Goal: Task Accomplishment & Management: Manage account settings

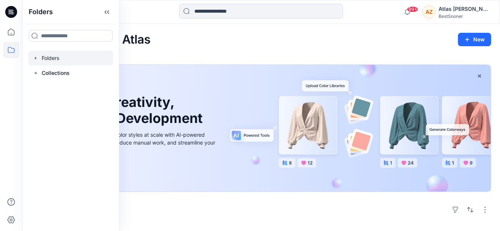
click at [56, 64] on div at bounding box center [70, 58] width 85 height 15
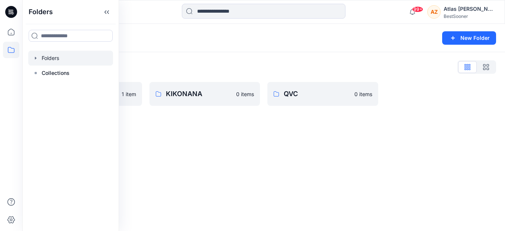
click at [276, 177] on div "Folders New Folder Folders List HSE 1 item KIKONANA 0 items QVC 0 items" at bounding box center [263, 127] width 483 height 207
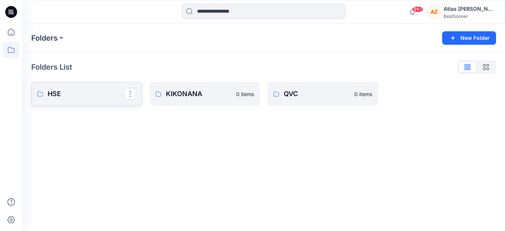
click at [93, 97] on p "HSE" at bounding box center [86, 94] width 77 height 10
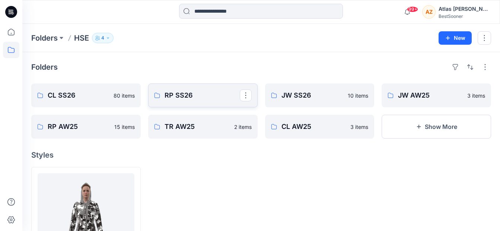
click at [208, 99] on p "RP SS26" at bounding box center [201, 95] width 75 height 10
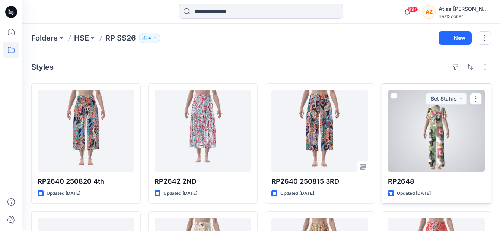
click at [426, 117] on div at bounding box center [436, 131] width 97 height 82
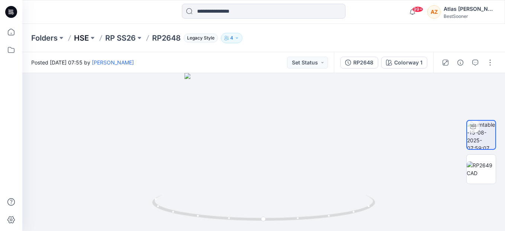
click at [84, 41] on p "HSE" at bounding box center [81, 38] width 15 height 10
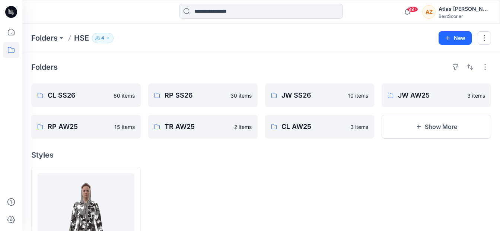
click at [333, 209] on div at bounding box center [319, 227] width 109 height 120
click at [213, 99] on p "RP SS26" at bounding box center [201, 95] width 75 height 10
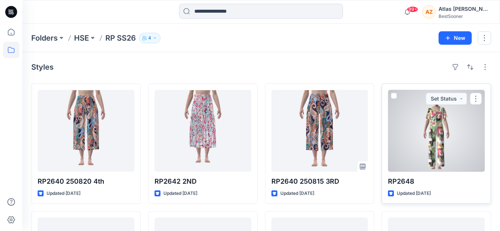
click at [422, 166] on div at bounding box center [436, 131] width 97 height 82
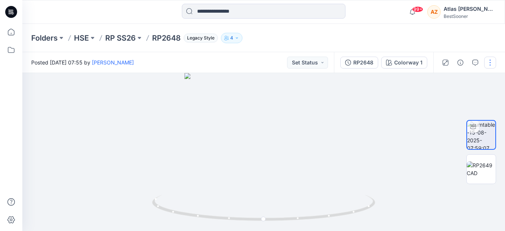
click at [491, 63] on button "button" at bounding box center [490, 63] width 12 height 12
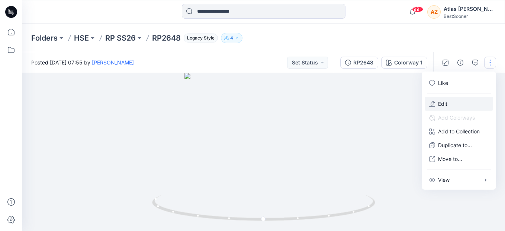
click at [464, 107] on button "Edit" at bounding box center [459, 104] width 68 height 14
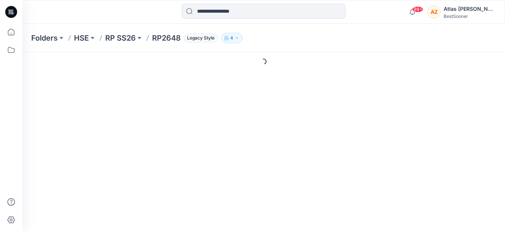
type input "******"
type input "**********"
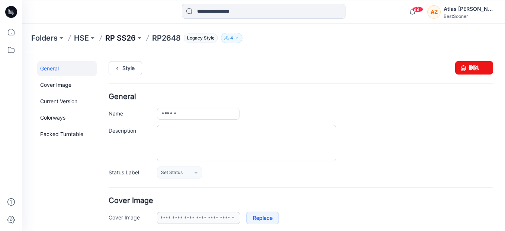
click at [110, 35] on p "RP SS26" at bounding box center [120, 38] width 31 height 10
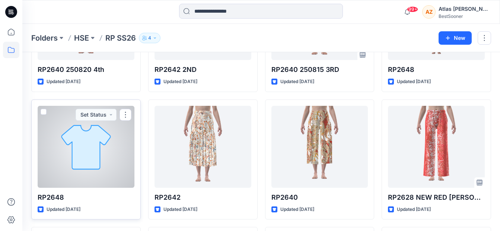
scroll to position [37, 0]
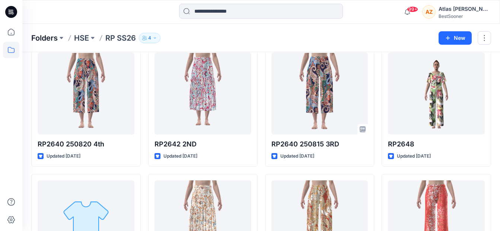
click at [43, 35] on p "Folders" at bounding box center [44, 38] width 26 height 10
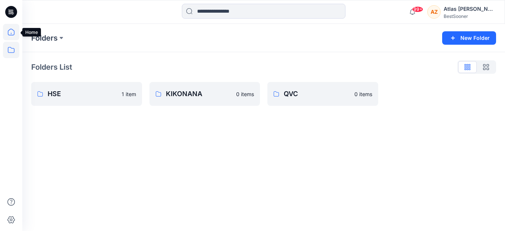
click at [15, 35] on icon at bounding box center [11, 32] width 16 height 16
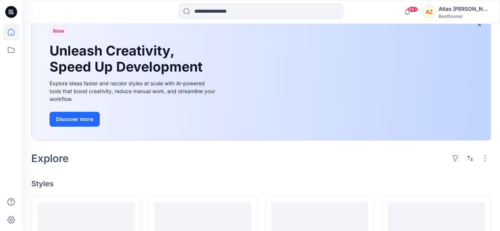
scroll to position [186, 0]
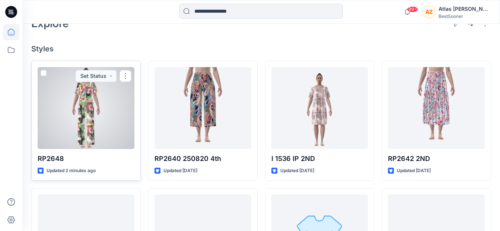
click at [122, 131] on div at bounding box center [86, 108] width 97 height 82
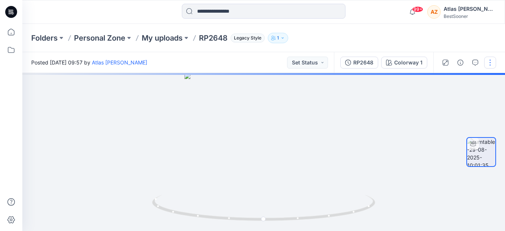
click at [489, 64] on button "button" at bounding box center [490, 63] width 12 height 12
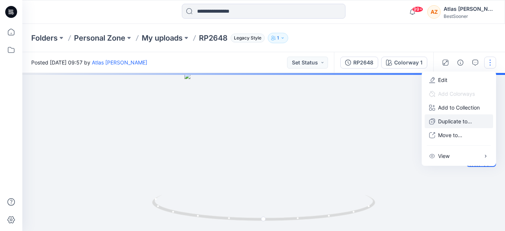
click at [461, 124] on p "Duplicate to..." at bounding box center [455, 121] width 34 height 8
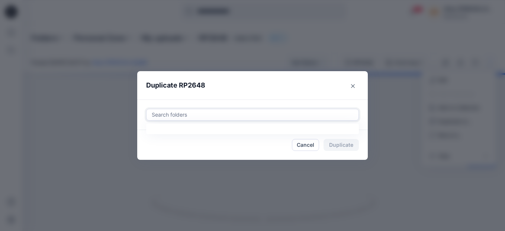
click at [179, 109] on div "Search folders" at bounding box center [253, 114] width 212 height 11
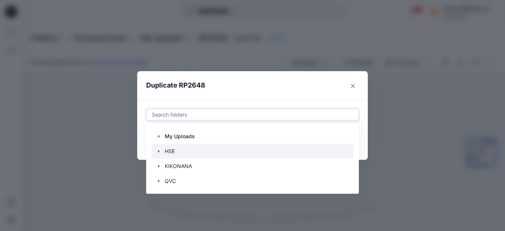
click at [180, 151] on div at bounding box center [252, 151] width 202 height 15
click at [157, 150] on icon "button" at bounding box center [159, 151] width 6 height 6
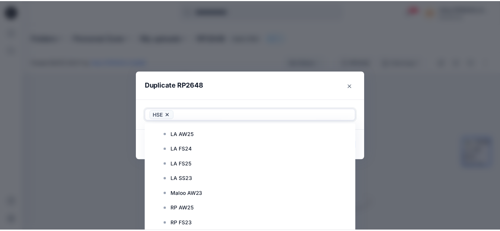
scroll to position [372, 0]
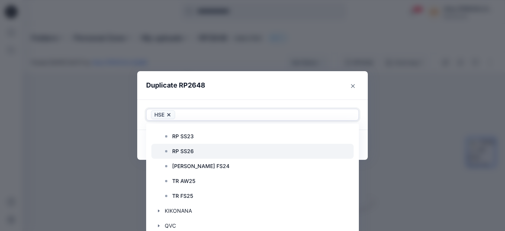
click at [180, 149] on p "RP SS26" at bounding box center [183, 151] width 22 height 9
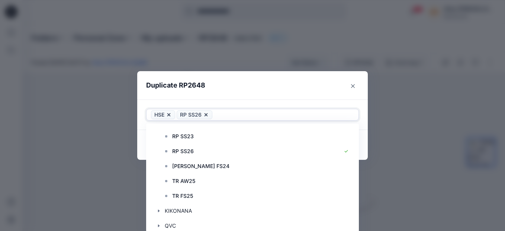
click at [362, 143] on footer "Cancel Duplicate" at bounding box center [252, 145] width 231 height 30
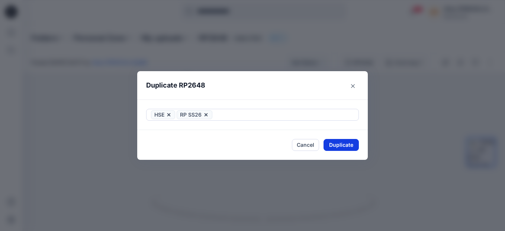
click at [339, 148] on button "Duplicate" at bounding box center [341, 145] width 35 height 12
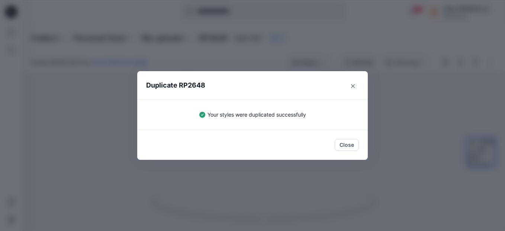
click at [360, 83] on section "Duplicate RP2648 Your styles were duplicated successfully Close" at bounding box center [252, 115] width 231 height 89
click at [355, 81] on button "Close" at bounding box center [353, 86] width 12 height 12
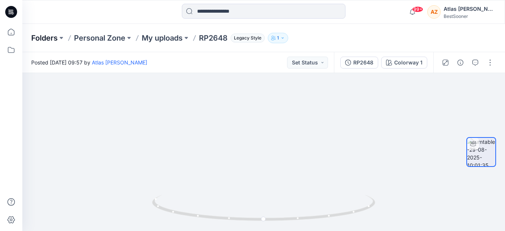
click at [37, 36] on p "Folders" at bounding box center [44, 38] width 26 height 10
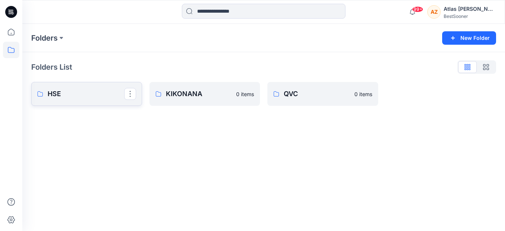
click at [94, 97] on p "HSE" at bounding box center [86, 94] width 77 height 10
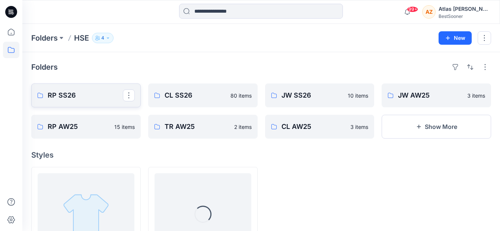
click at [78, 101] on link "RP SS26" at bounding box center [85, 95] width 109 height 24
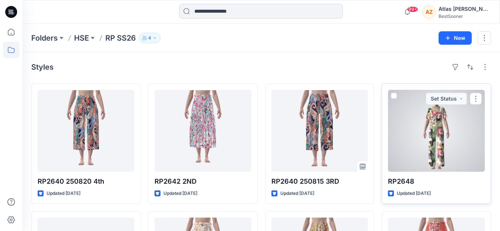
click at [409, 143] on div at bounding box center [436, 131] width 97 height 82
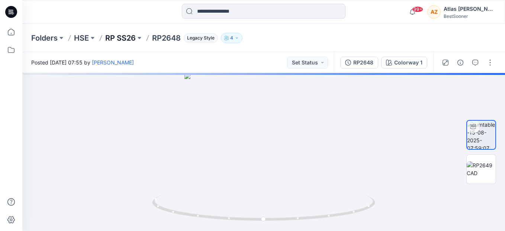
click at [127, 36] on p "RP SS26" at bounding box center [120, 38] width 31 height 10
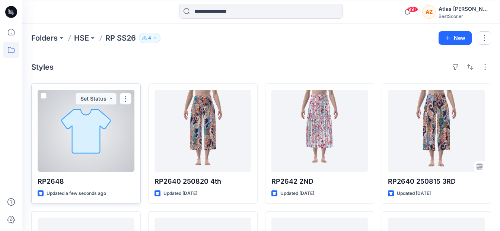
click at [99, 158] on div at bounding box center [86, 131] width 97 height 82
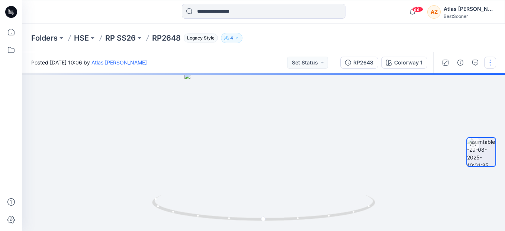
click at [488, 66] on button "button" at bounding box center [490, 63] width 12 height 12
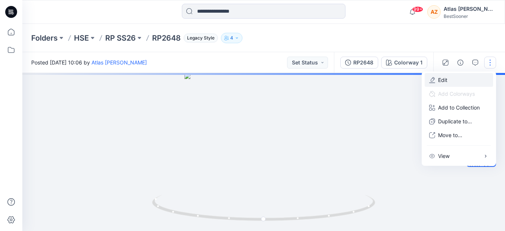
click at [460, 79] on button "Edit" at bounding box center [459, 80] width 68 height 14
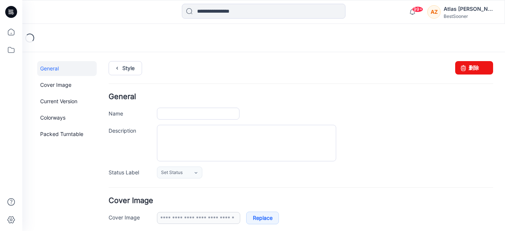
type input "******"
type input "**********"
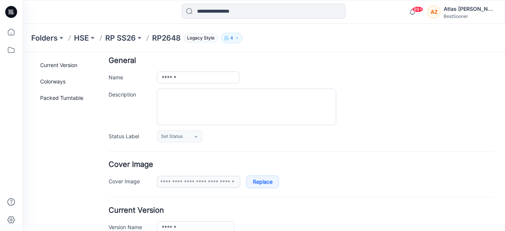
scroll to position [223, 0]
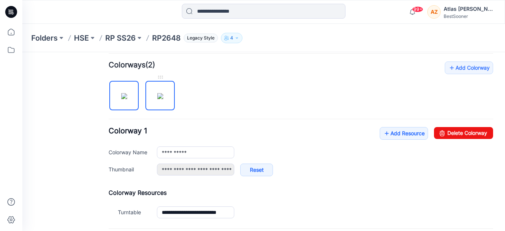
click at [161, 93] on img at bounding box center [160, 96] width 6 height 6
type input "**********"
click at [409, 130] on link "Add Resource" at bounding box center [404, 133] width 48 height 13
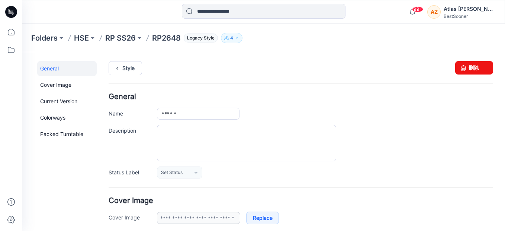
scroll to position [186, 0]
click at [126, 66] on link "Style" at bounding box center [125, 68] width 33 height 14
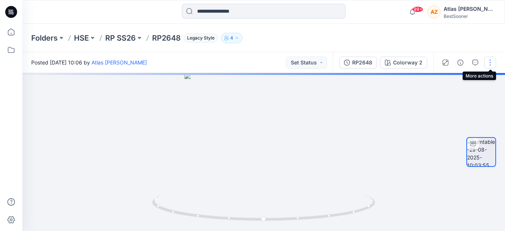
click at [492, 61] on button "button" at bounding box center [490, 63] width 12 height 12
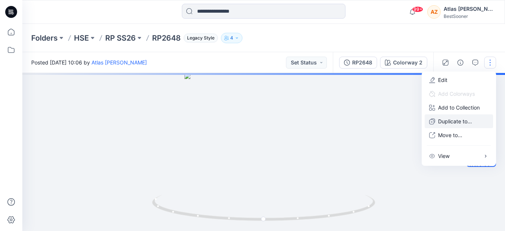
click at [454, 119] on p "Duplicate to..." at bounding box center [455, 121] width 34 height 8
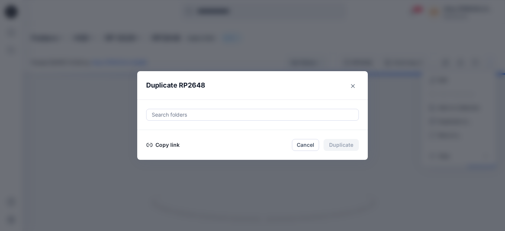
click at [165, 144] on button "Copy link" at bounding box center [163, 144] width 34 height 9
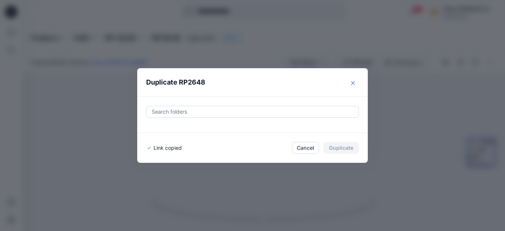
click at [351, 83] on button "Close" at bounding box center [353, 83] width 12 height 12
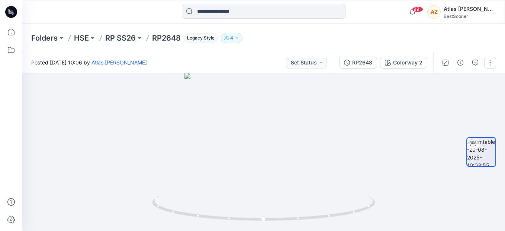
click at [489, 68] on button "button" at bounding box center [490, 63] width 12 height 12
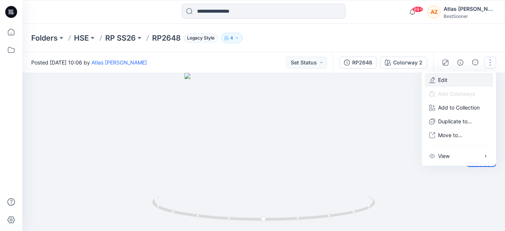
click at [461, 84] on button "Edit" at bounding box center [459, 80] width 68 height 14
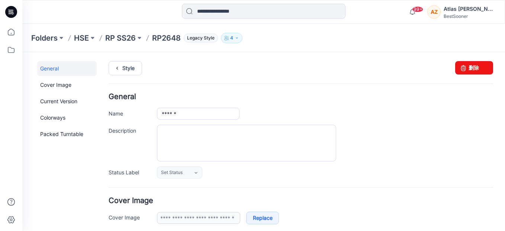
scroll to position [223, 0]
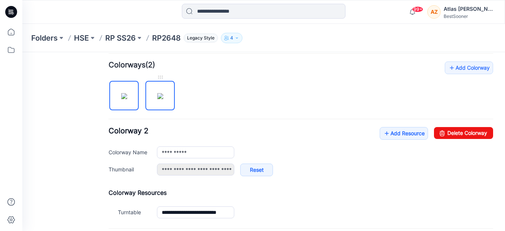
click at [163, 96] on img at bounding box center [160, 96] width 6 height 6
type input "**********"
click at [384, 126] on div "**********" at bounding box center [301, 140] width 385 height 159
click at [384, 132] on link "Add Resource" at bounding box center [404, 133] width 48 height 13
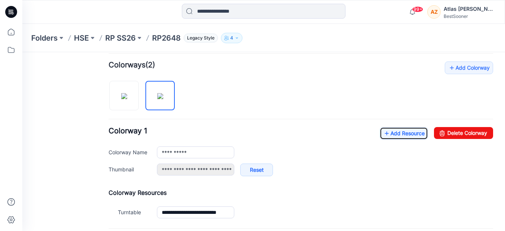
scroll to position [0, 0]
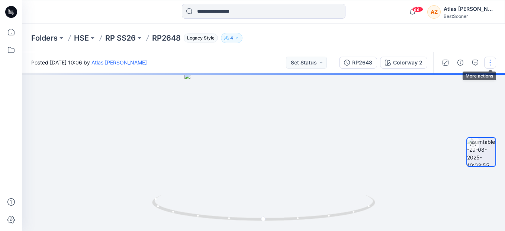
click at [491, 63] on button "button" at bounding box center [490, 63] width 12 height 12
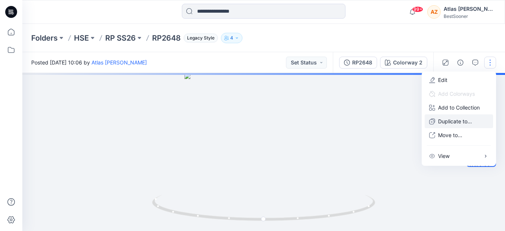
click at [458, 120] on p "Duplicate to..." at bounding box center [455, 121] width 34 height 8
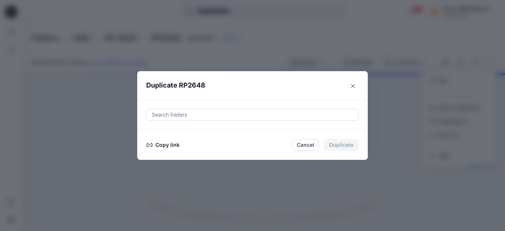
drag, startPoint x: 172, startPoint y: 141, endPoint x: 245, endPoint y: 141, distance: 73.7
click at [172, 141] on button "Copy link" at bounding box center [163, 144] width 34 height 9
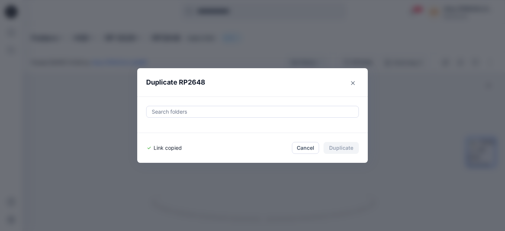
drag, startPoint x: 354, startPoint y: 85, endPoint x: 346, endPoint y: 105, distance: 21.7
click at [354, 85] on button "Close" at bounding box center [353, 83] width 12 height 12
